Goal: Information Seeking & Learning: Learn about a topic

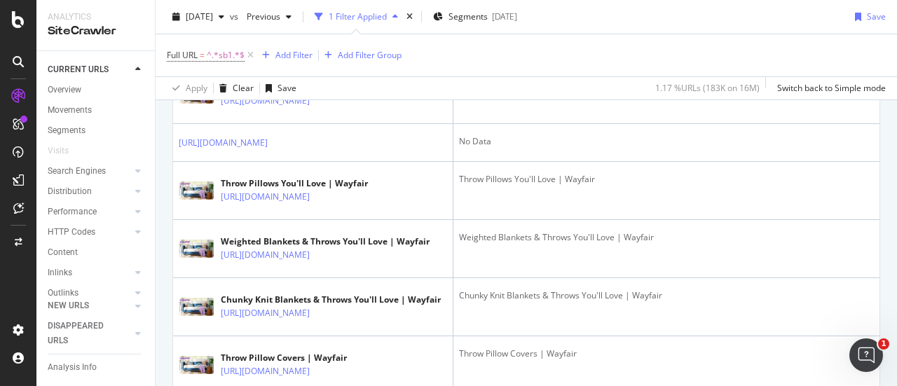
scroll to position [1531, 0]
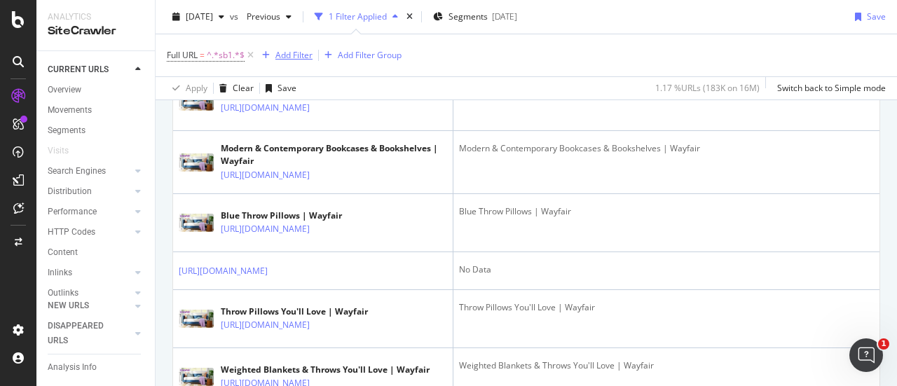
click at [293, 53] on div "Add Filter" at bounding box center [294, 55] width 37 height 12
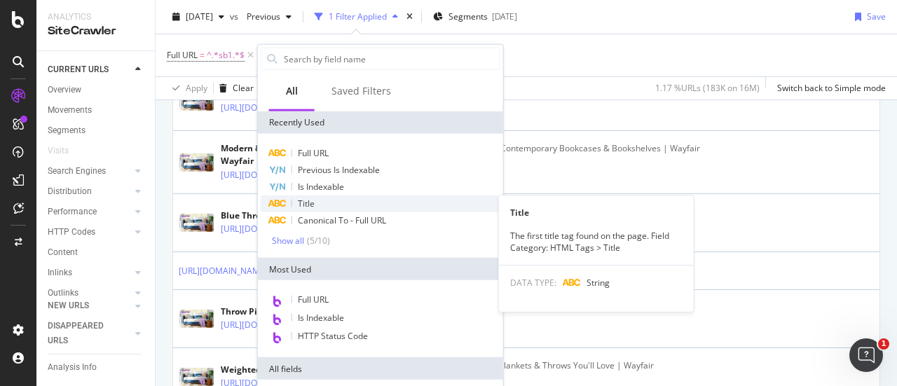
click at [336, 201] on div "Title" at bounding box center [381, 204] width 240 height 17
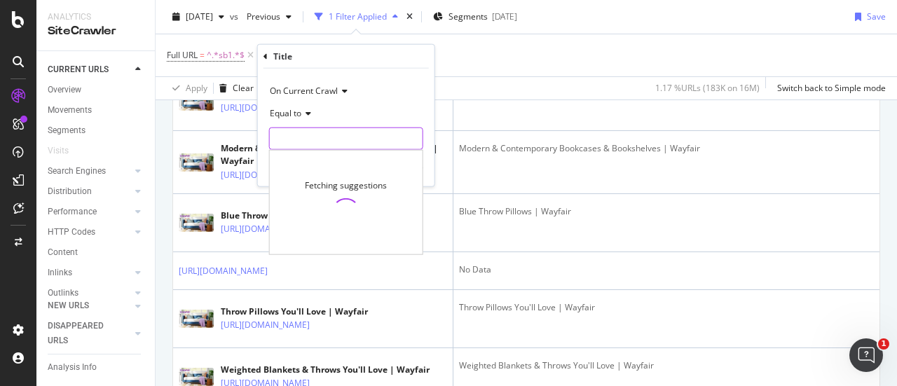
click at [322, 133] on input "text" at bounding box center [346, 139] width 153 height 22
click at [304, 116] on icon at bounding box center [306, 113] width 10 height 8
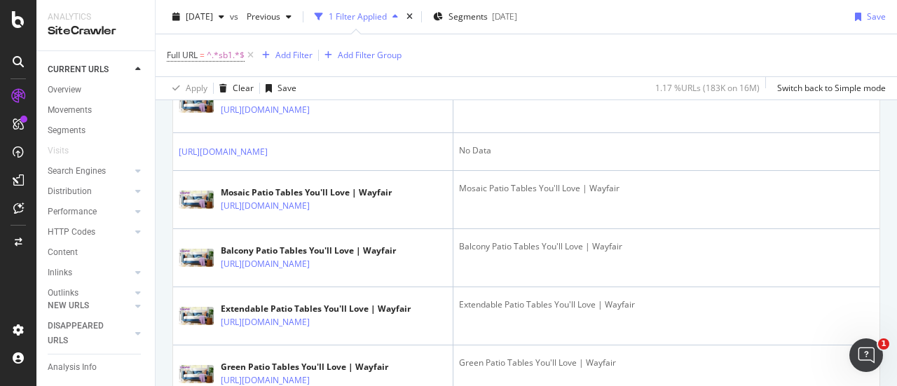
scroll to position [850, 0]
click at [300, 53] on div "Add Filter" at bounding box center [294, 55] width 37 height 12
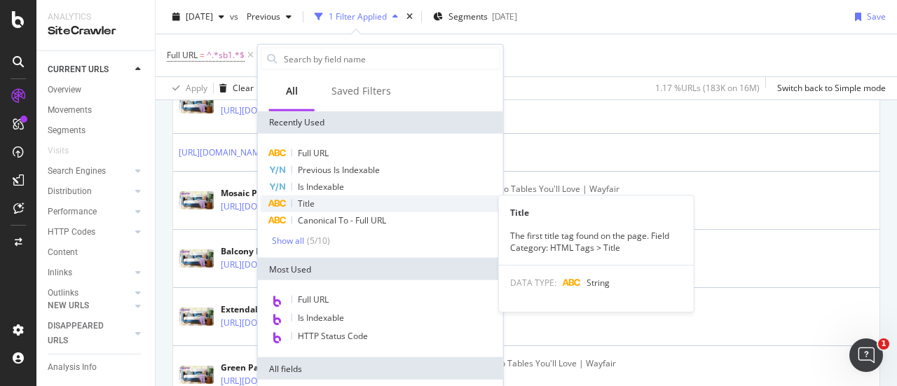
click at [322, 201] on div "Title" at bounding box center [381, 204] width 240 height 17
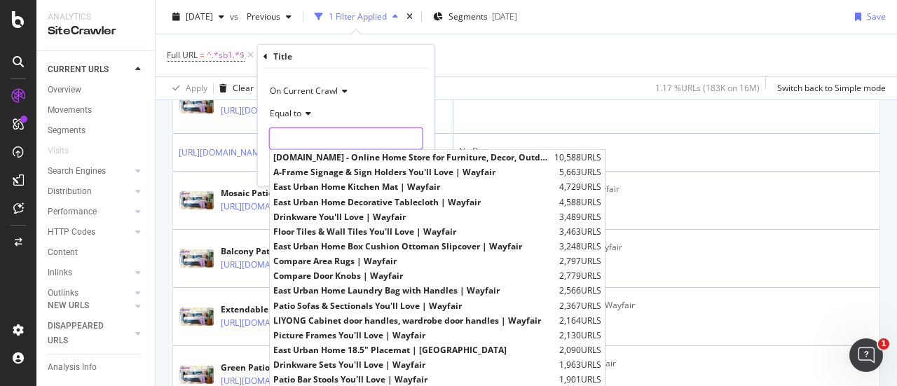
click at [307, 132] on input "text" at bounding box center [346, 139] width 153 height 22
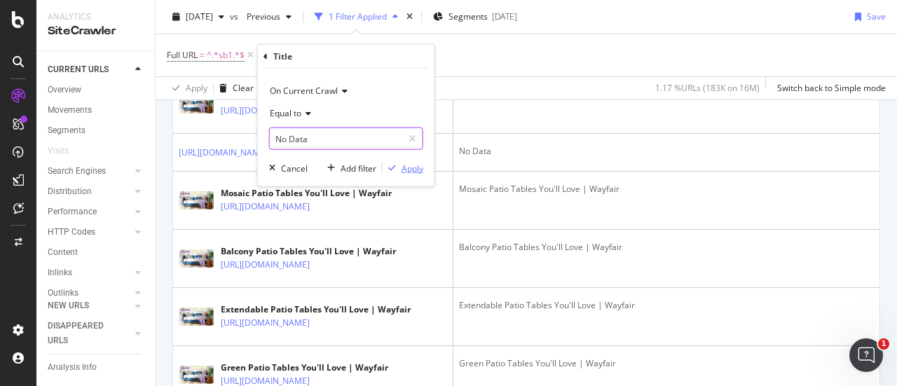
type input "No Data"
click at [409, 169] on div "Apply" at bounding box center [413, 168] width 22 height 12
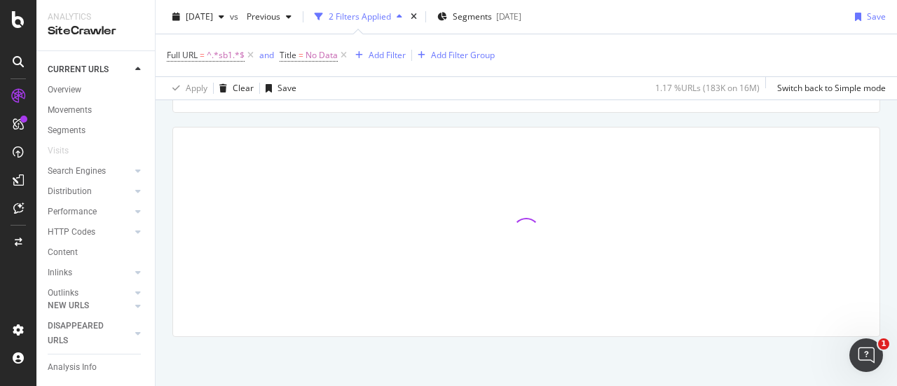
scroll to position [222, 0]
click at [316, 57] on span "No Data" at bounding box center [322, 56] width 32 height 20
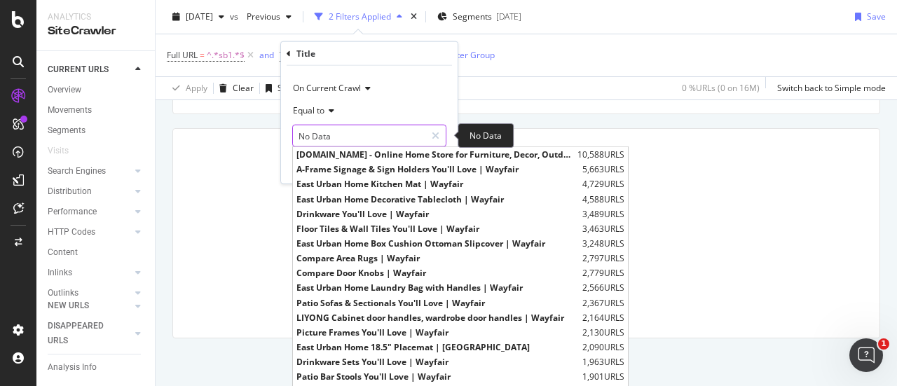
click at [345, 133] on input "No Data" at bounding box center [359, 136] width 132 height 22
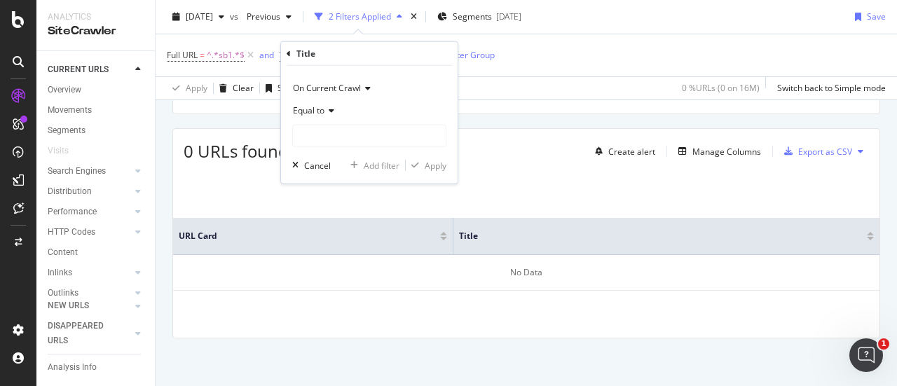
click at [412, 84] on div "On Current Crawl" at bounding box center [369, 88] width 154 height 22
click at [348, 115] on span "On Current Crawl" at bounding box center [335, 117] width 73 height 12
click at [339, 128] on input "text" at bounding box center [369, 136] width 153 height 22
type input """"
click at [426, 161] on div "Apply" at bounding box center [436, 165] width 22 height 12
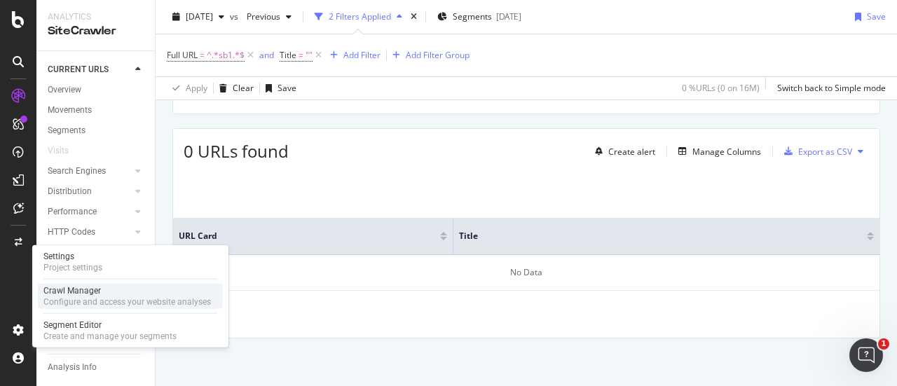
click at [100, 291] on div "Crawl Manager" at bounding box center [127, 290] width 168 height 11
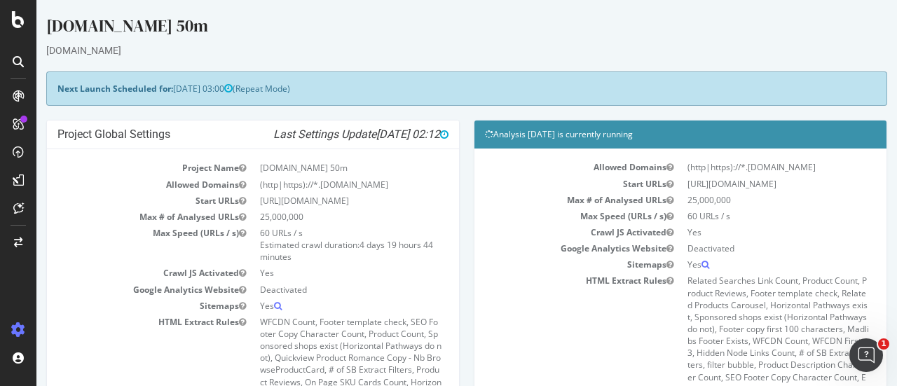
click at [498, 40] on div "[DOMAIN_NAME] 50m" at bounding box center [466, 28] width 841 height 29
